Goal: Information Seeking & Learning: Compare options

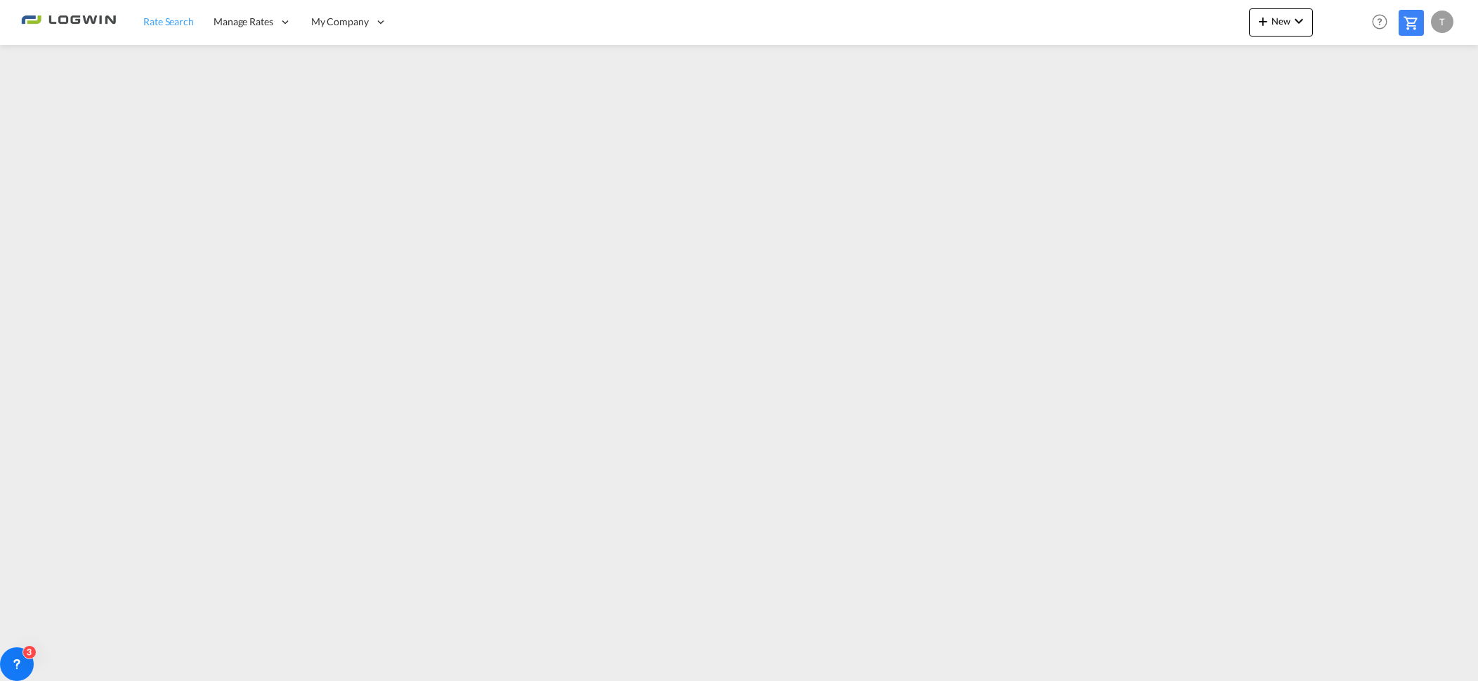
click at [180, 31] on link "Rate Search" at bounding box center [168, 22] width 70 height 46
